Goal: Transaction & Acquisition: Purchase product/service

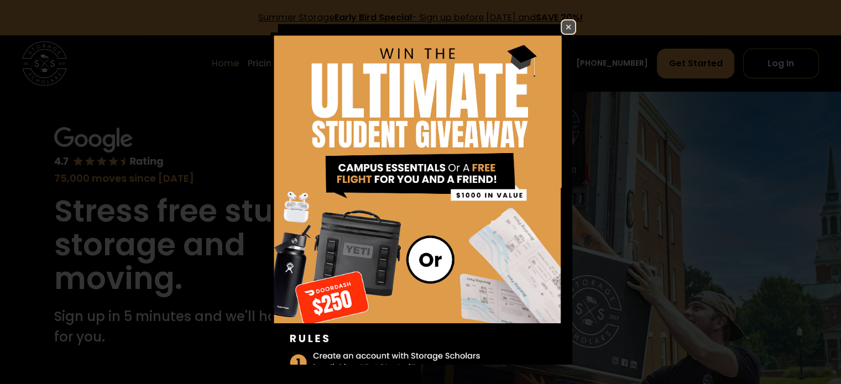
drag, startPoint x: 285, startPoint y: 61, endPoint x: 221, endPoint y: 114, distance: 82.5
click at [221, 114] on div "Enter Giveaway" at bounding box center [420, 192] width 841 height 384
click at [562, 28] on img at bounding box center [568, 26] width 13 height 13
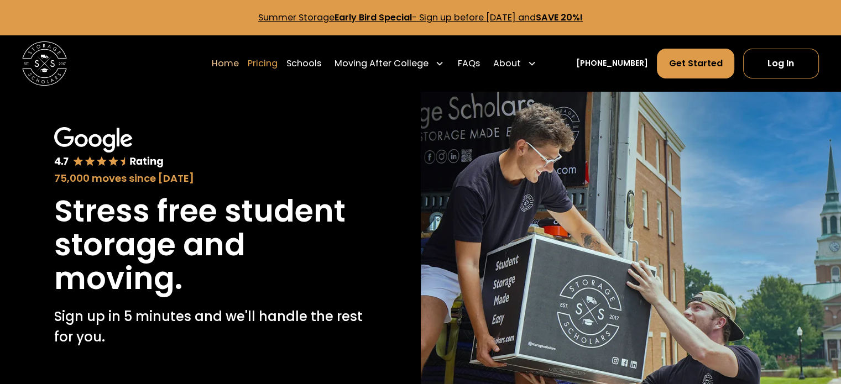
click at [273, 67] on link "Pricing" at bounding box center [263, 63] width 30 height 31
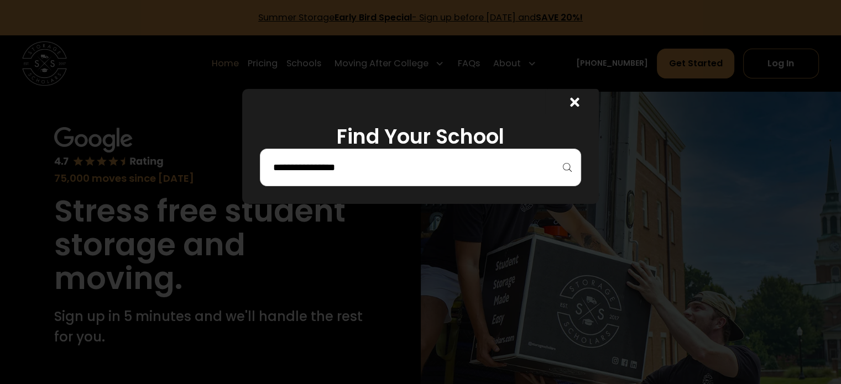
click at [415, 154] on div at bounding box center [420, 168] width 321 height 38
click at [409, 169] on input "search" at bounding box center [421, 167] width 298 height 19
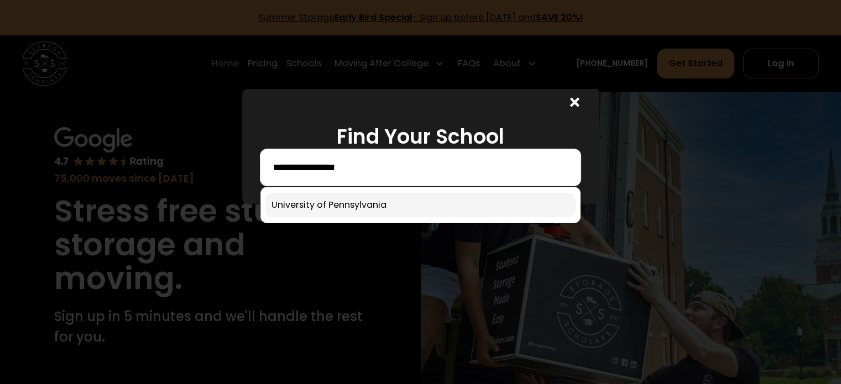
click at [399, 204] on link at bounding box center [421, 205] width 310 height 24
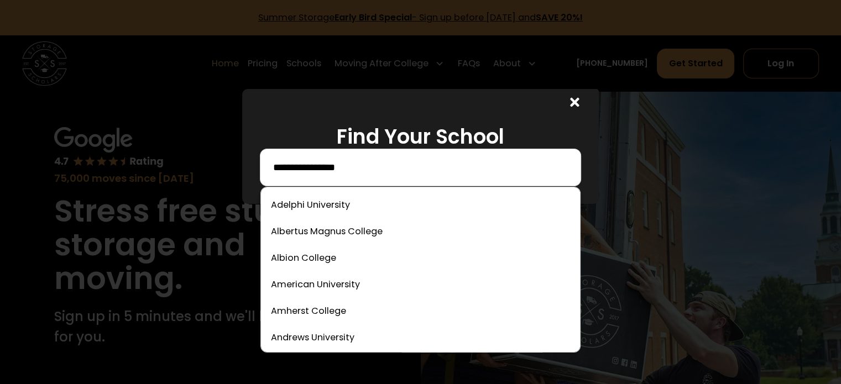
type input "**********"
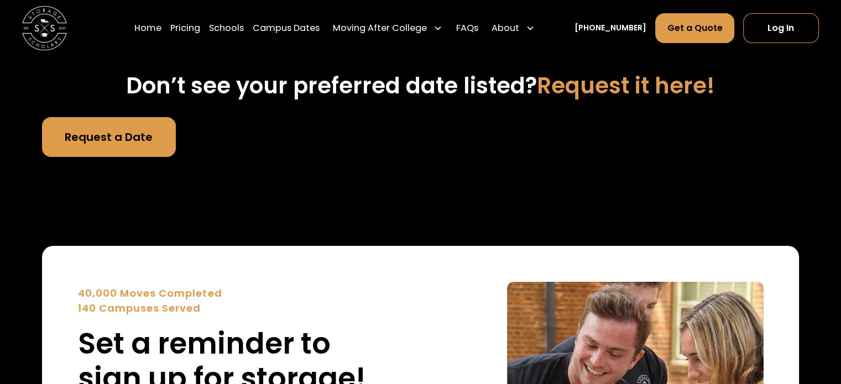
scroll to position [4047, 0]
